Goal: Book appointment/travel/reservation

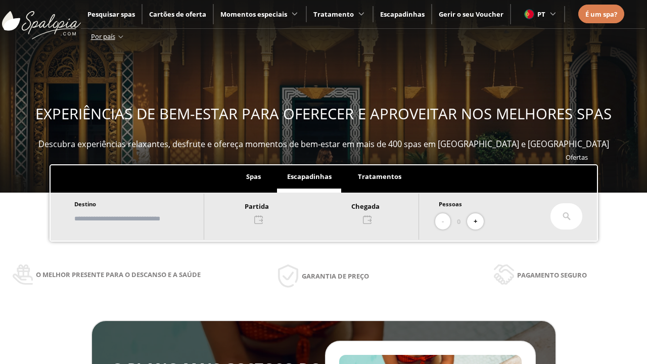
click at [143, 218] on input "text" at bounding box center [134, 219] width 126 height 18
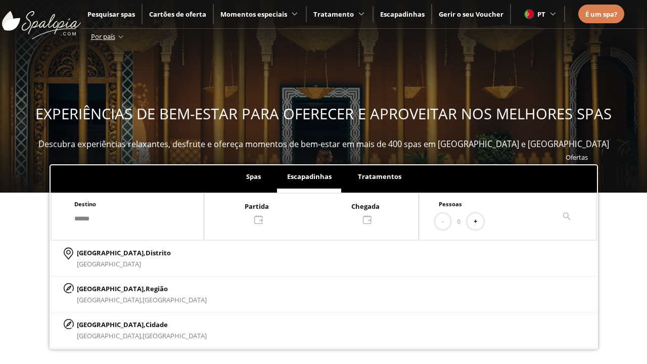
type input "******"
click at [101, 324] on p "[GEOGRAPHIC_DATA], Cidade" at bounding box center [142, 324] width 130 height 11
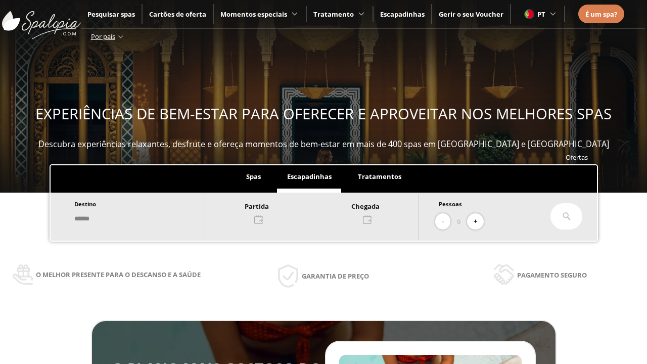
click at [322, 212] on div at bounding box center [311, 212] width 214 height 24
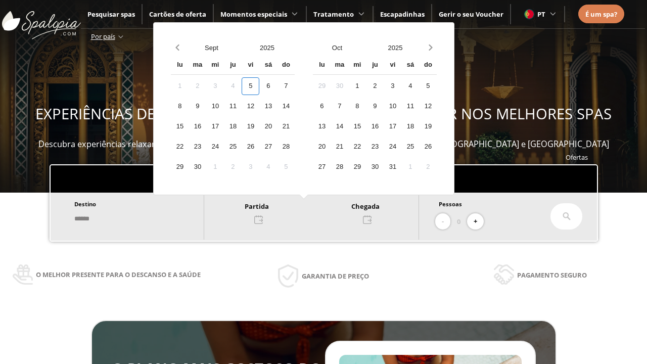
click at [295, 86] on div "7" at bounding box center [286, 86] width 18 height 18
click at [189, 106] on div "8" at bounding box center [180, 107] width 18 height 18
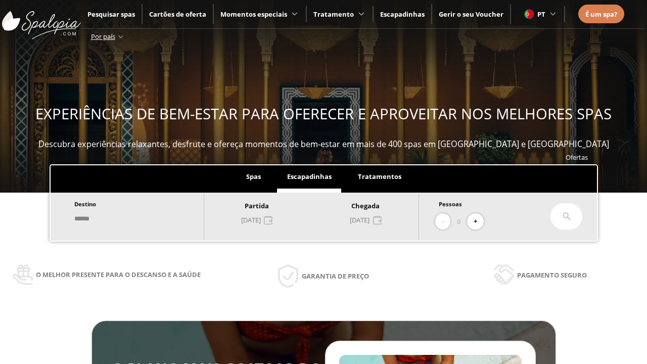
click at [479, 221] on button "+" at bounding box center [475, 221] width 17 height 17
click at [567, 216] on icon at bounding box center [567, 216] width 8 height 8
